Goal: Task Accomplishment & Management: Use online tool/utility

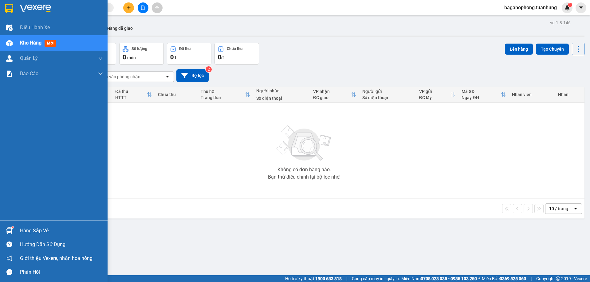
click at [55, 228] on div "Hàng sắp về" at bounding box center [61, 231] width 83 height 9
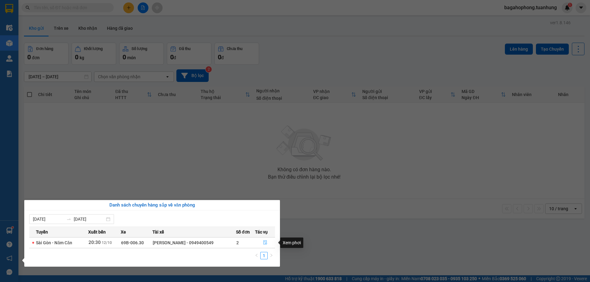
click at [263, 241] on icon "file-done" at bounding box center [265, 243] width 4 height 4
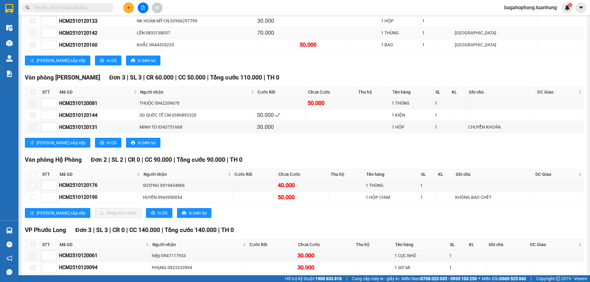
scroll to position [1967, 0]
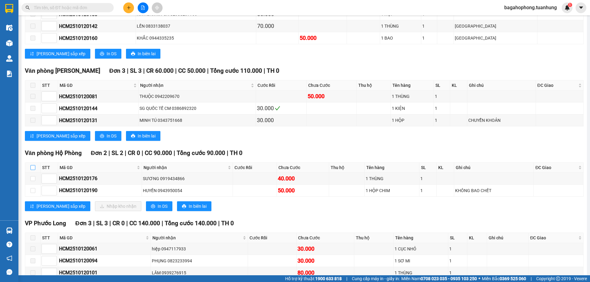
click at [33, 170] on input "checkbox" at bounding box center [32, 167] width 5 height 5
checkbox input "true"
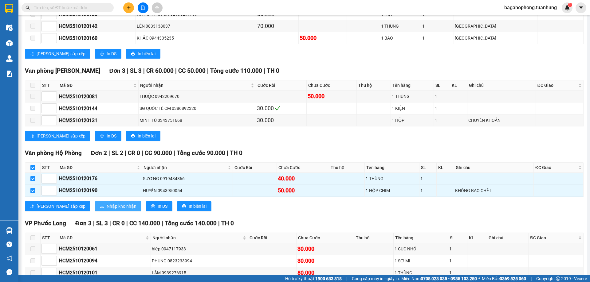
click at [107, 210] on span "Nhập kho nhận" at bounding box center [122, 206] width 30 height 7
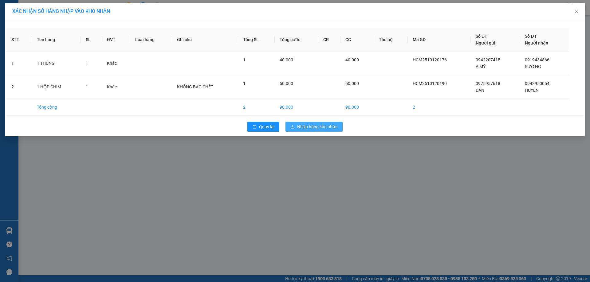
click at [312, 124] on span "Nhập hàng kho nhận" at bounding box center [317, 127] width 41 height 7
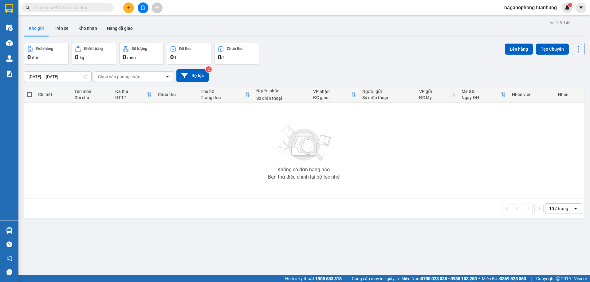
click at [95, 7] on input "text" at bounding box center [70, 7] width 73 height 7
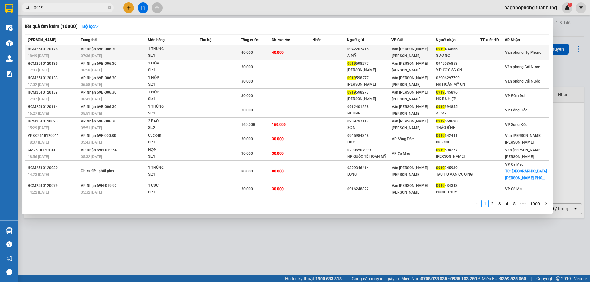
type input "0919"
click at [460, 48] on div "0919 434866" at bounding box center [458, 49] width 44 height 6
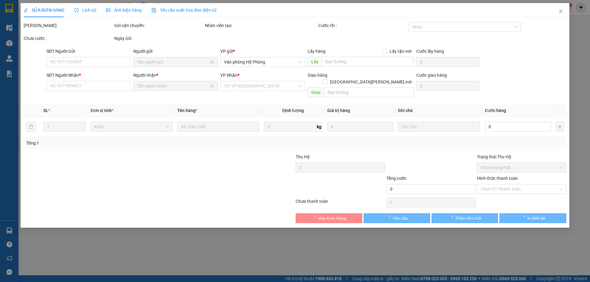
type input "0942207415"
type input "A MỸ"
type input "0919434866"
type input "SƯƠNG"
type input "40.000"
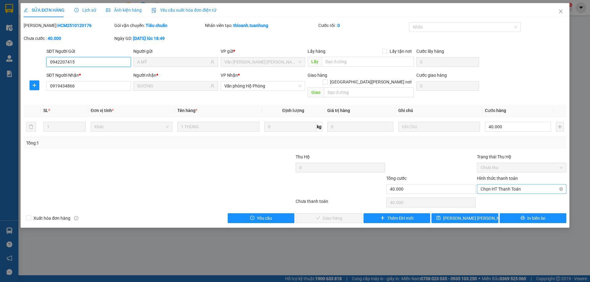
click at [532, 185] on span "Chọn HT Thanh Toán" at bounding box center [522, 189] width 82 height 9
click at [526, 194] on div "Tại văn phòng" at bounding box center [522, 194] width 82 height 7
type input "0"
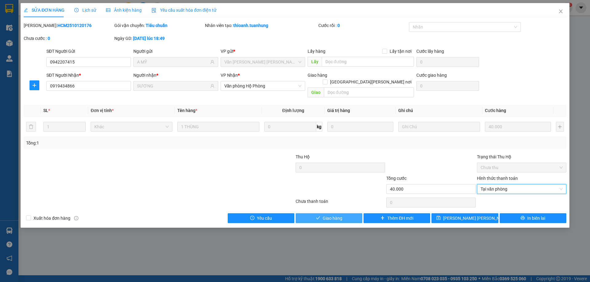
click at [349, 214] on button "Giao hàng" at bounding box center [329, 219] width 67 height 10
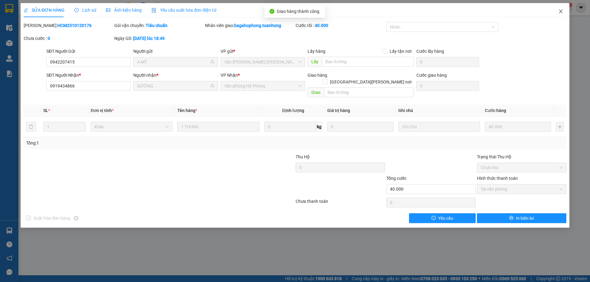
click at [559, 7] on span "Close" at bounding box center [560, 11] width 17 height 17
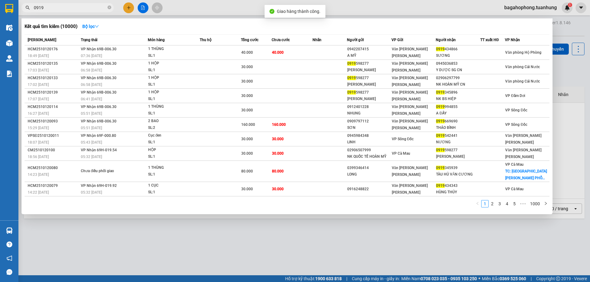
click at [97, 8] on input "0919" at bounding box center [70, 7] width 73 height 7
type input "0"
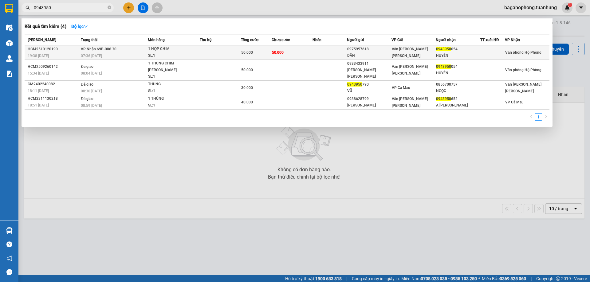
type input "0943950"
click at [456, 53] on div "HUYẾN" at bounding box center [458, 56] width 44 height 6
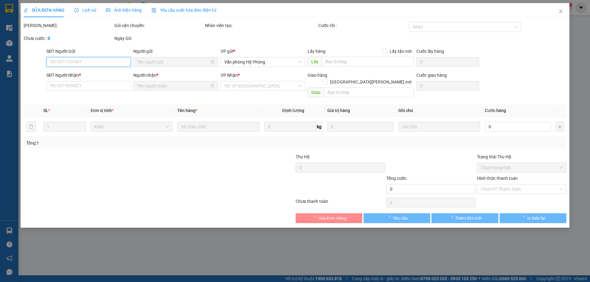
type input "0975957618"
type input "DÂN"
type input "0943950054"
type input "HUYẾN"
type input "50.000"
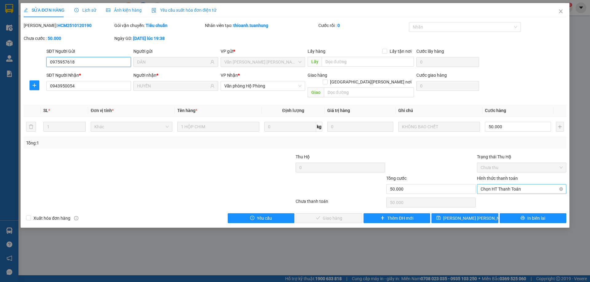
click at [523, 185] on span "Chọn HT Thanh Toán" at bounding box center [522, 189] width 82 height 9
click at [516, 193] on div "Tại văn phòng" at bounding box center [522, 194] width 82 height 7
type input "0"
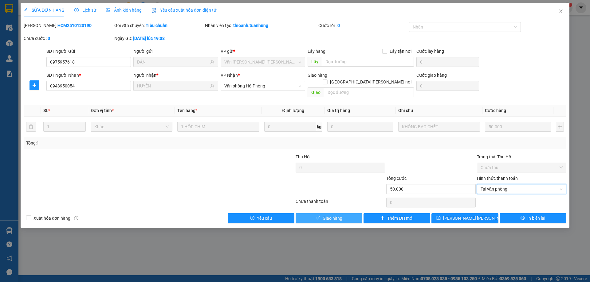
click at [354, 214] on button "Giao hàng" at bounding box center [329, 219] width 67 height 10
